Goal: Check status

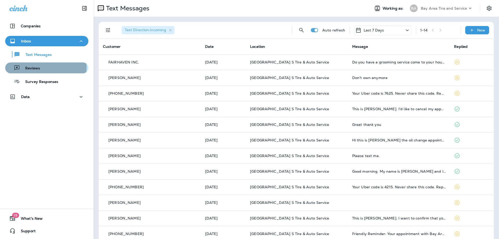
click at [35, 67] on p "Reviews" at bounding box center [30, 68] width 20 height 5
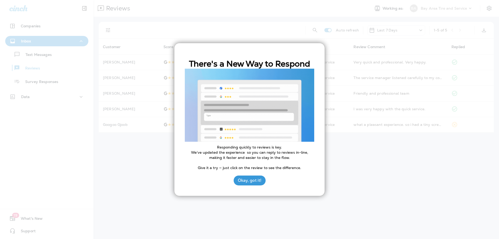
click at [249, 180] on button "Okay, got it!" at bounding box center [249, 180] width 32 height 10
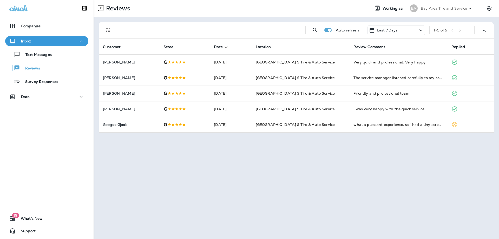
click at [379, 30] on p "Last 7 Days" at bounding box center [387, 30] width 21 height 4
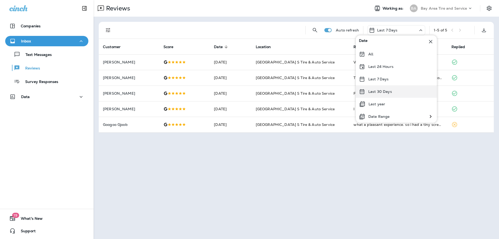
click at [372, 90] on p "Last 30 Days" at bounding box center [380, 91] width 24 height 4
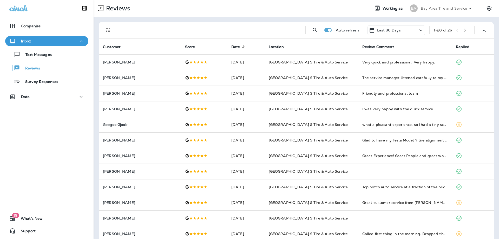
click at [391, 29] on p "Last 30 Days" at bounding box center [389, 30] width 24 height 4
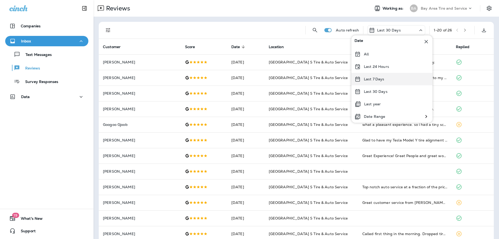
click at [372, 79] on p "Last 7 Days" at bounding box center [374, 79] width 21 height 4
